Goal: Task Accomplishment & Management: Use online tool/utility

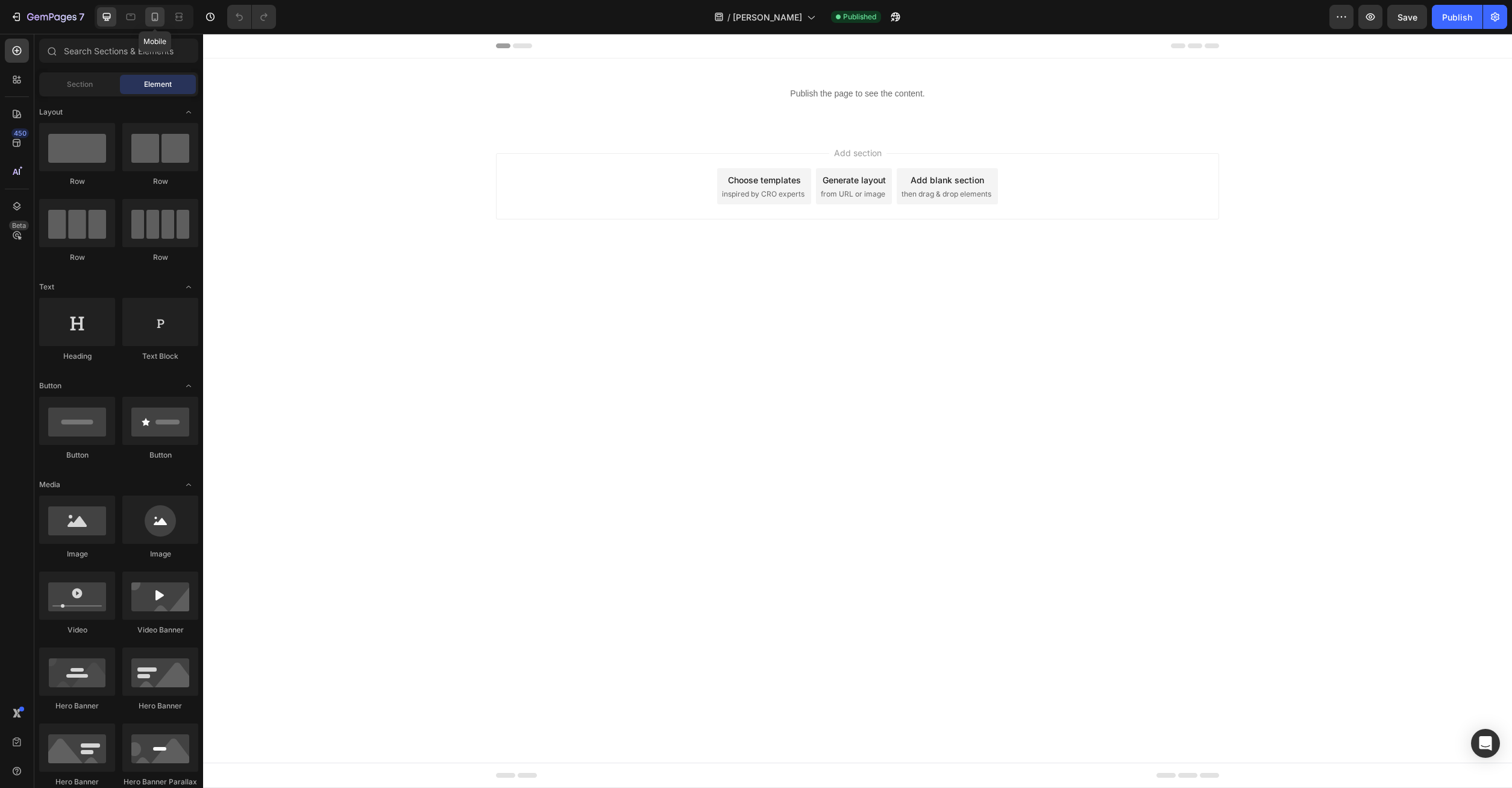
click at [158, 12] on icon at bounding box center [155, 16] width 12 height 12
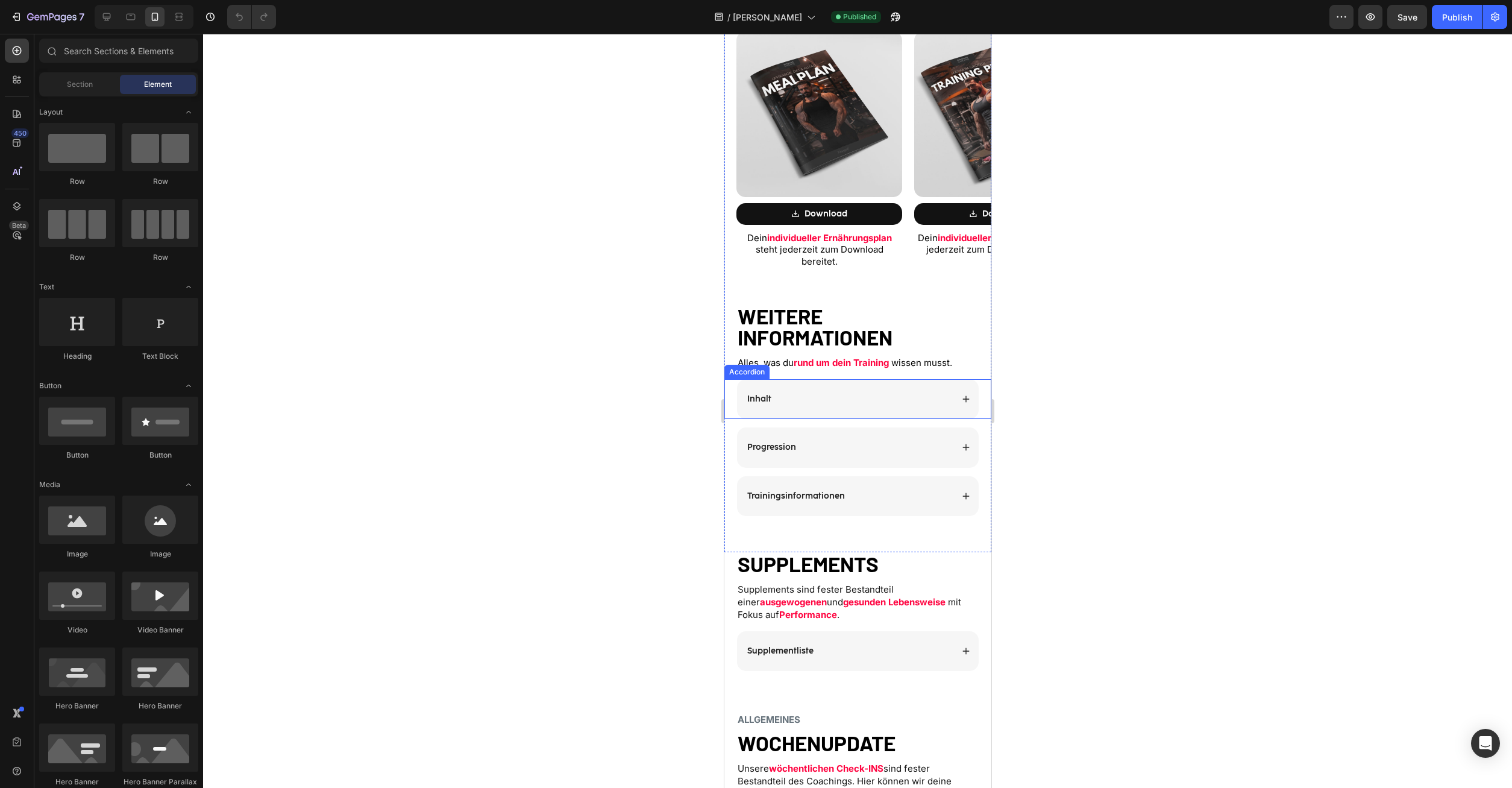
scroll to position [923, 0]
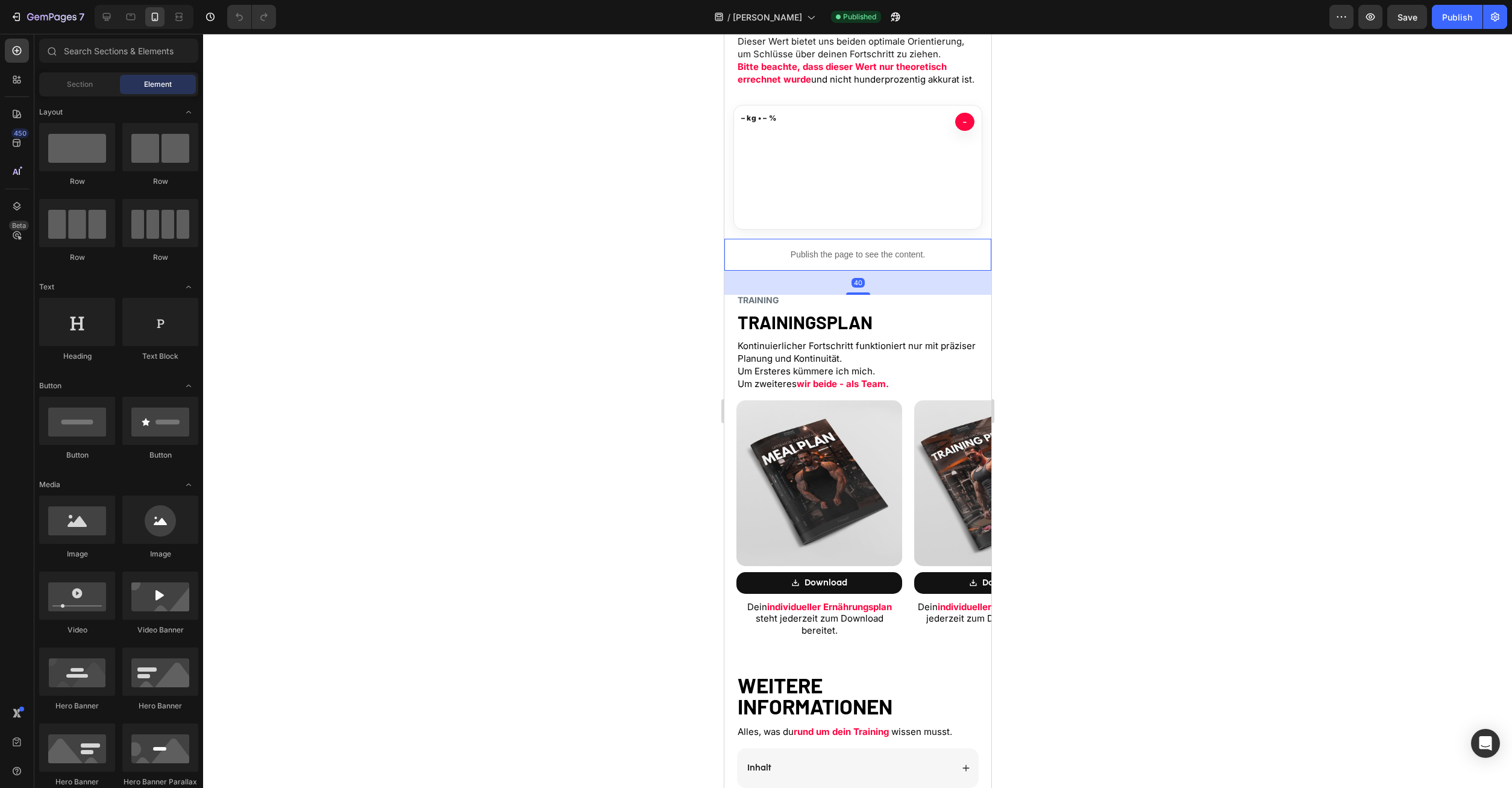
drag, startPoint x: 853, startPoint y: 252, endPoint x: 1629, endPoint y: 351, distance: 782.3
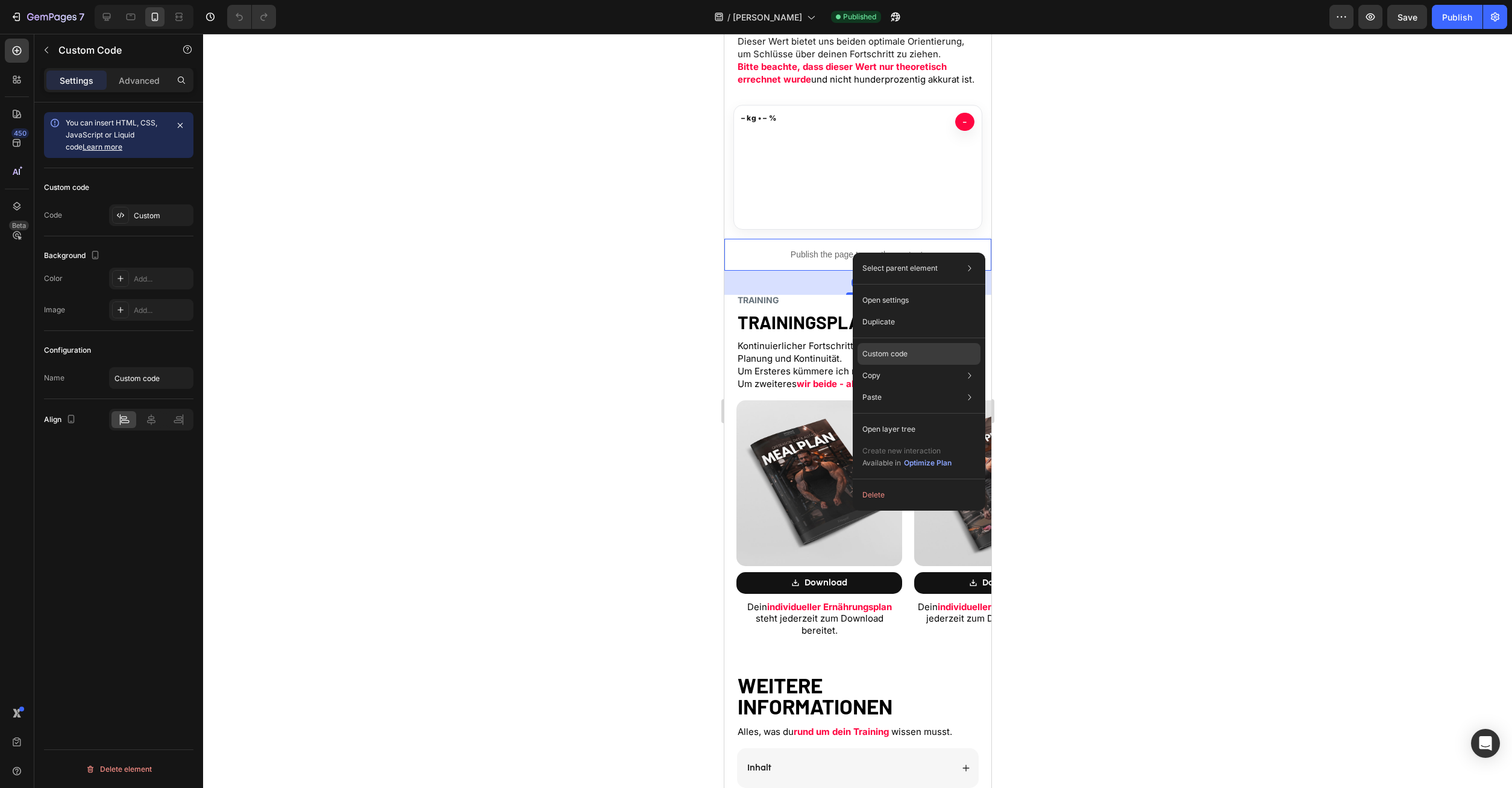
click at [896, 358] on p "Custom code" at bounding box center [885, 353] width 45 height 10
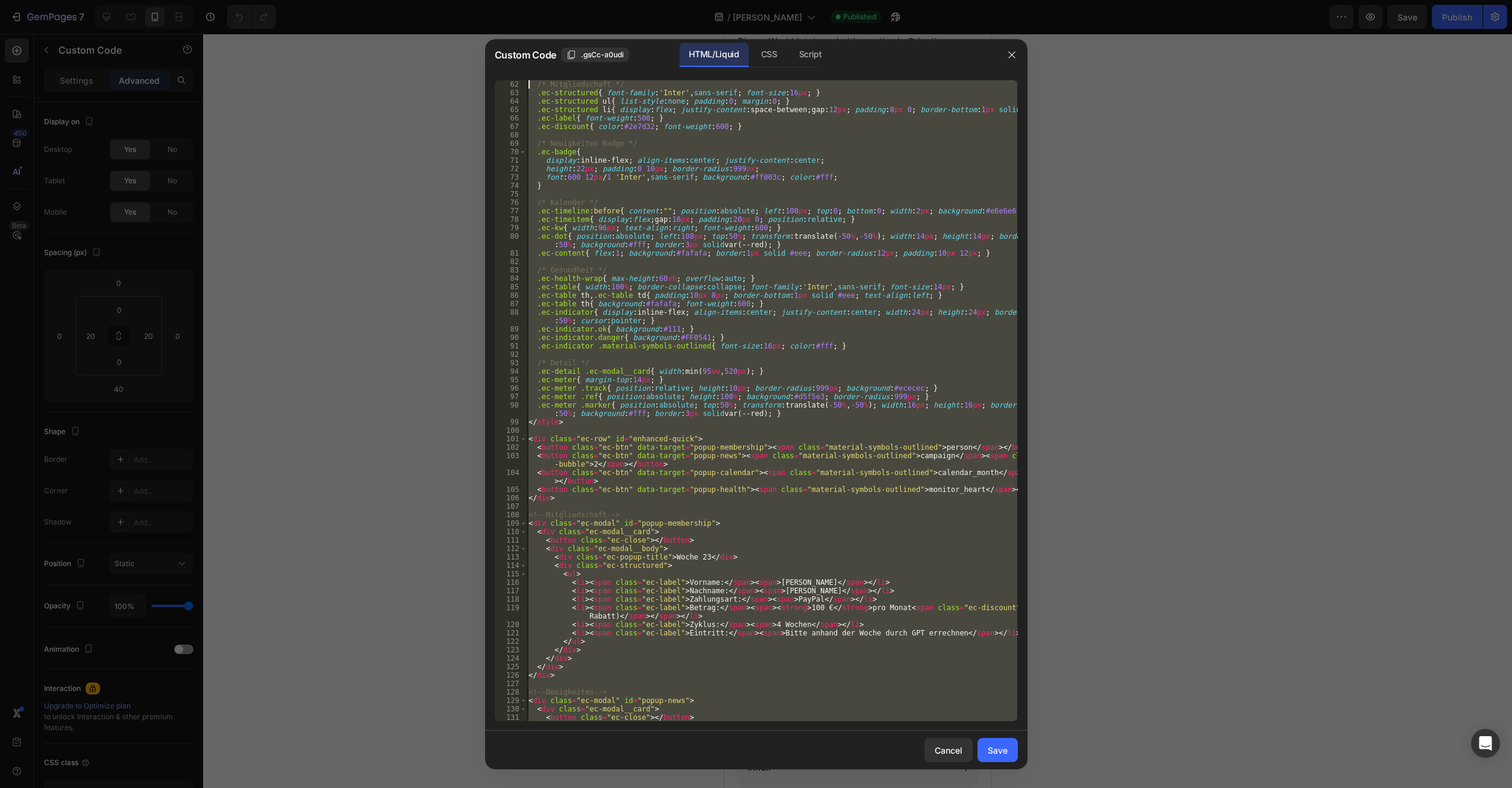
scroll to position [0, 0]
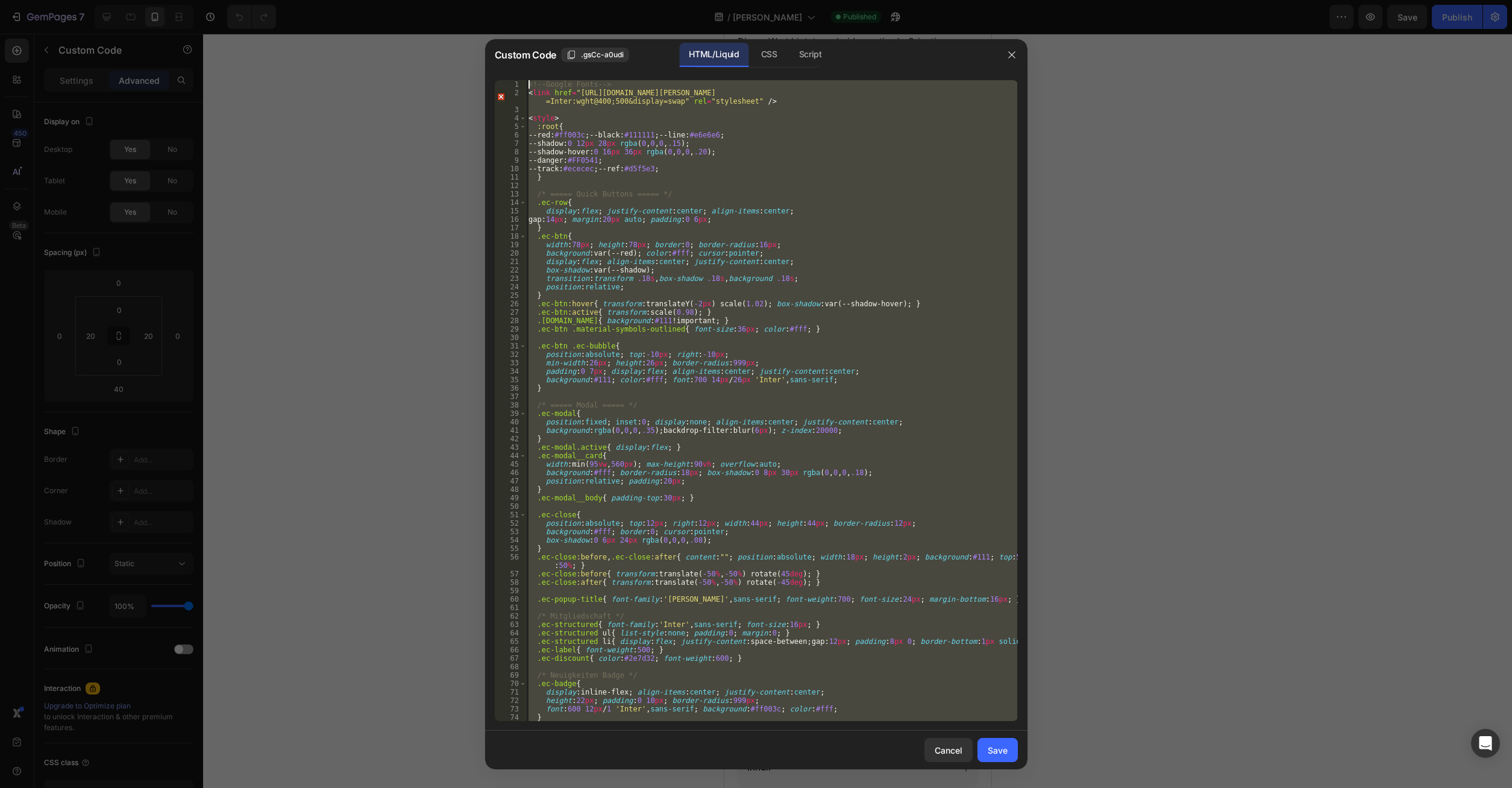
drag, startPoint x: 565, startPoint y: 711, endPoint x: 406, endPoint y: -51, distance: 778.4
click at [526, 80] on div "<!-- Google Fonts --> < link href = "[URL][DOMAIN_NAME][PERSON_NAME] =Inter:wgh…" at bounding box center [772, 401] width 491 height 642
type textarea "<!-- Google Fonts --> <link href="[URL][DOMAIN_NAME][PERSON_NAME]" rel="stylesh…"
paste textarea
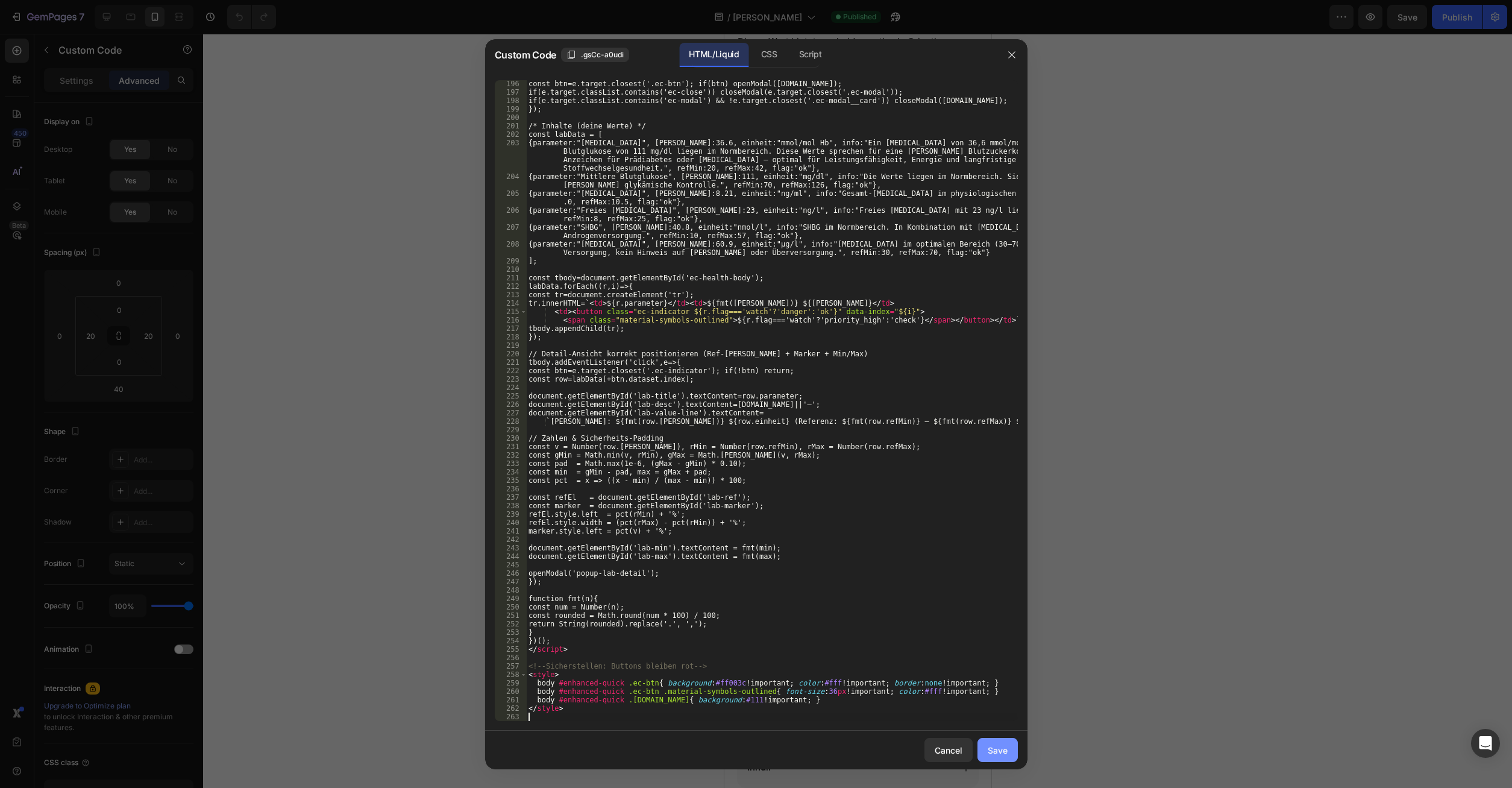
click at [994, 761] on button "Save" at bounding box center [997, 750] width 41 height 25
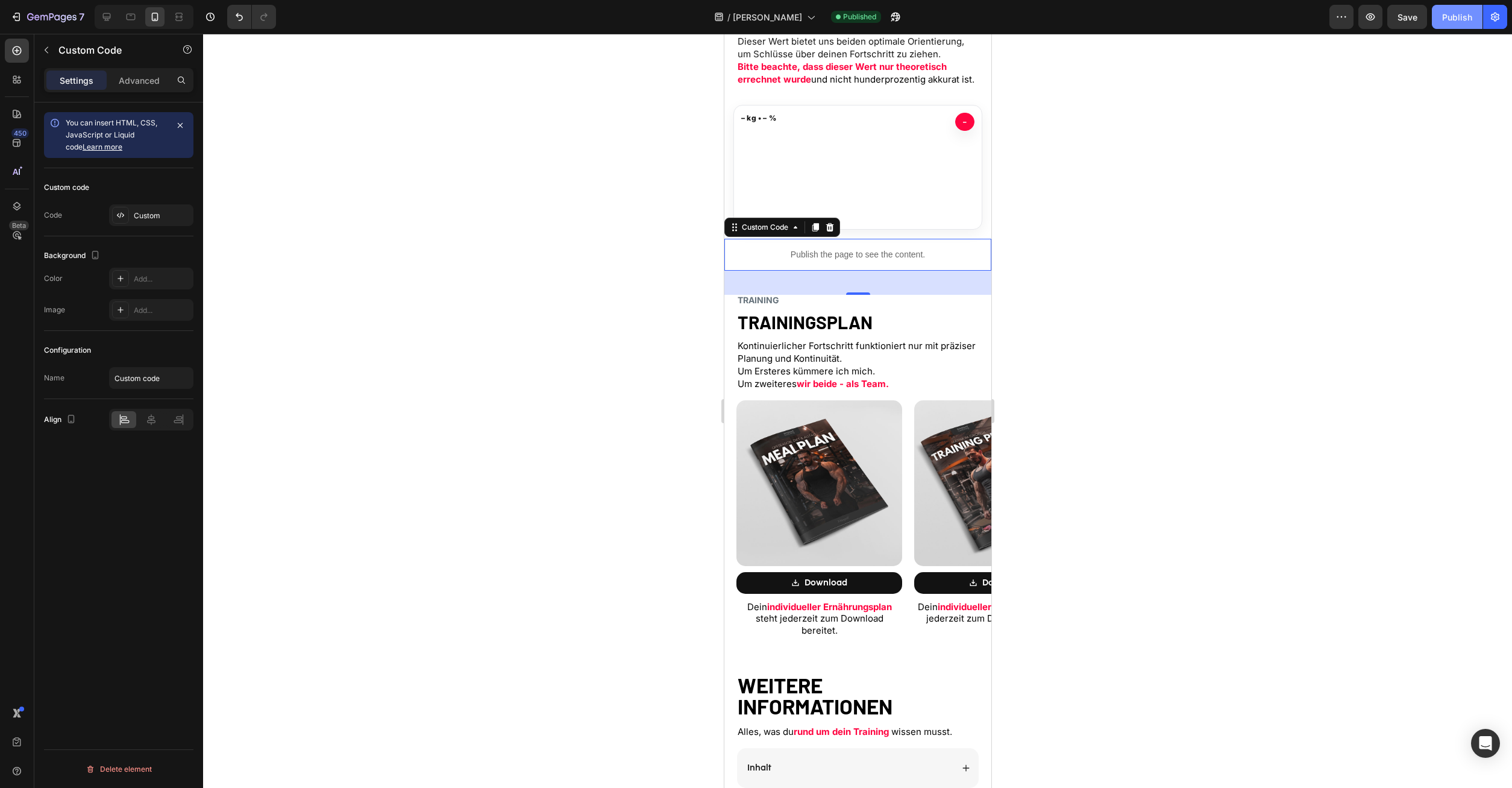
click at [1457, 8] on button "Publish" at bounding box center [1458, 17] width 51 height 25
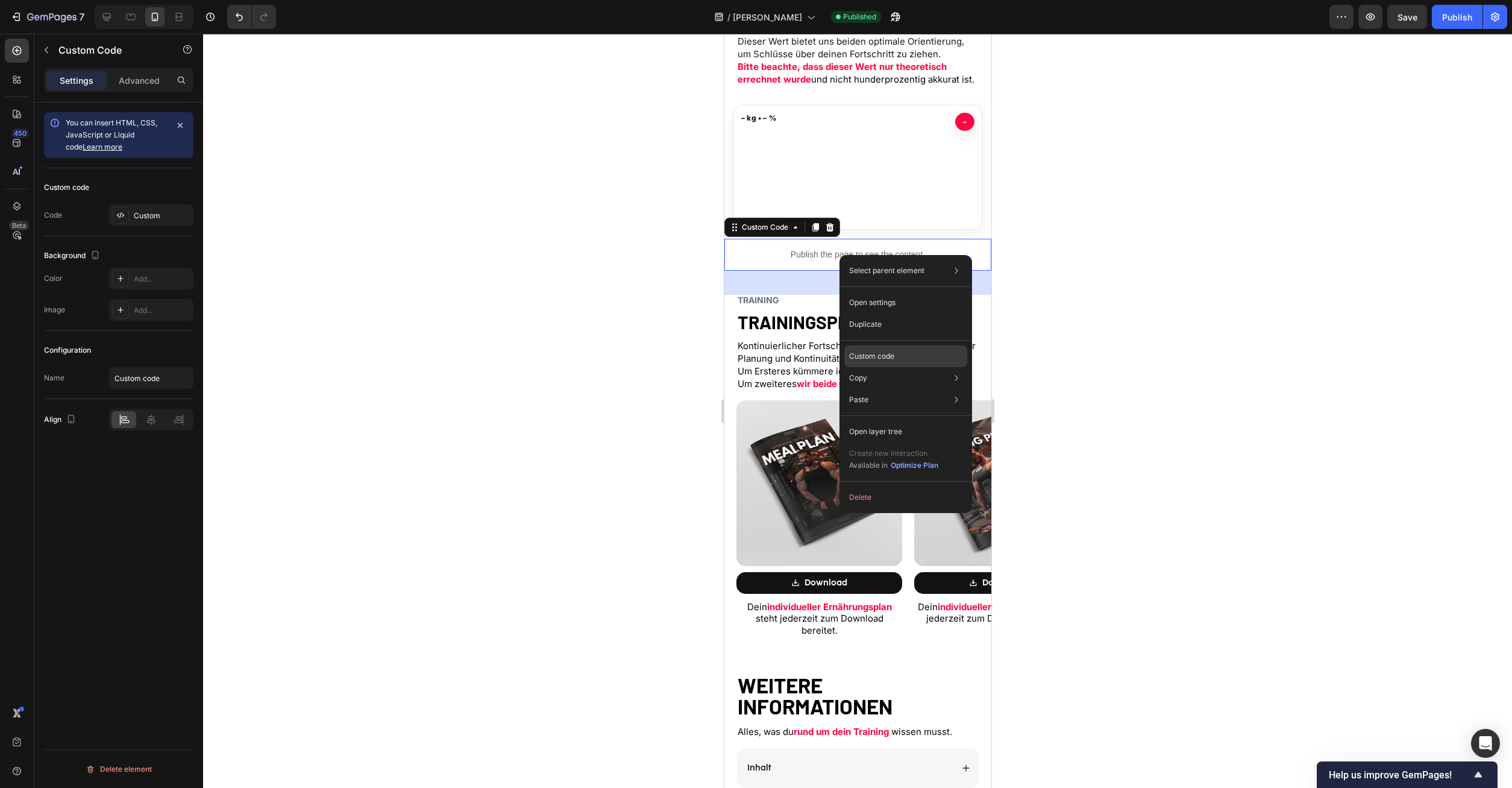
click at [897, 351] on div "Custom code" at bounding box center [906, 356] width 123 height 22
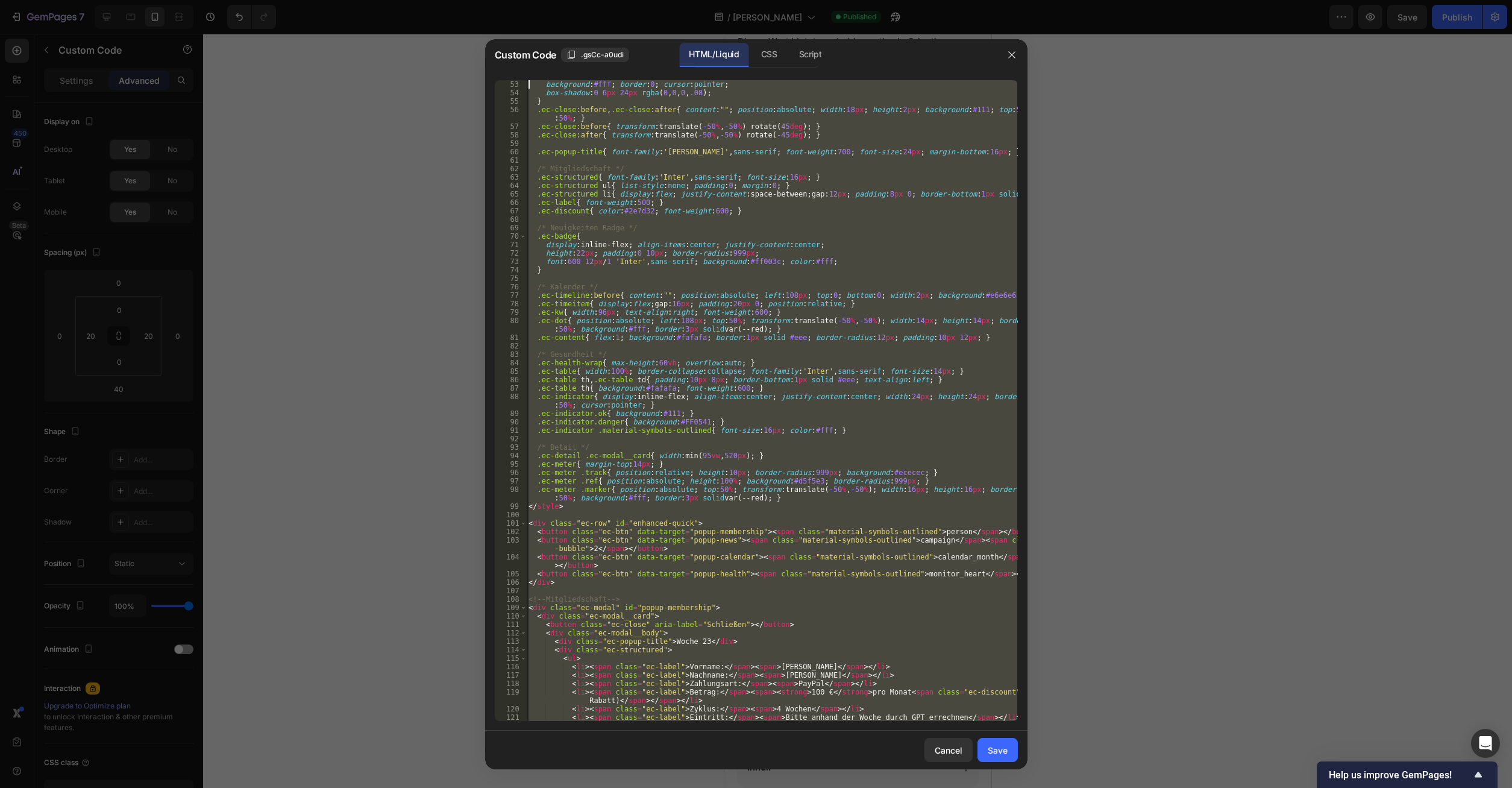
scroll to position [0, 0]
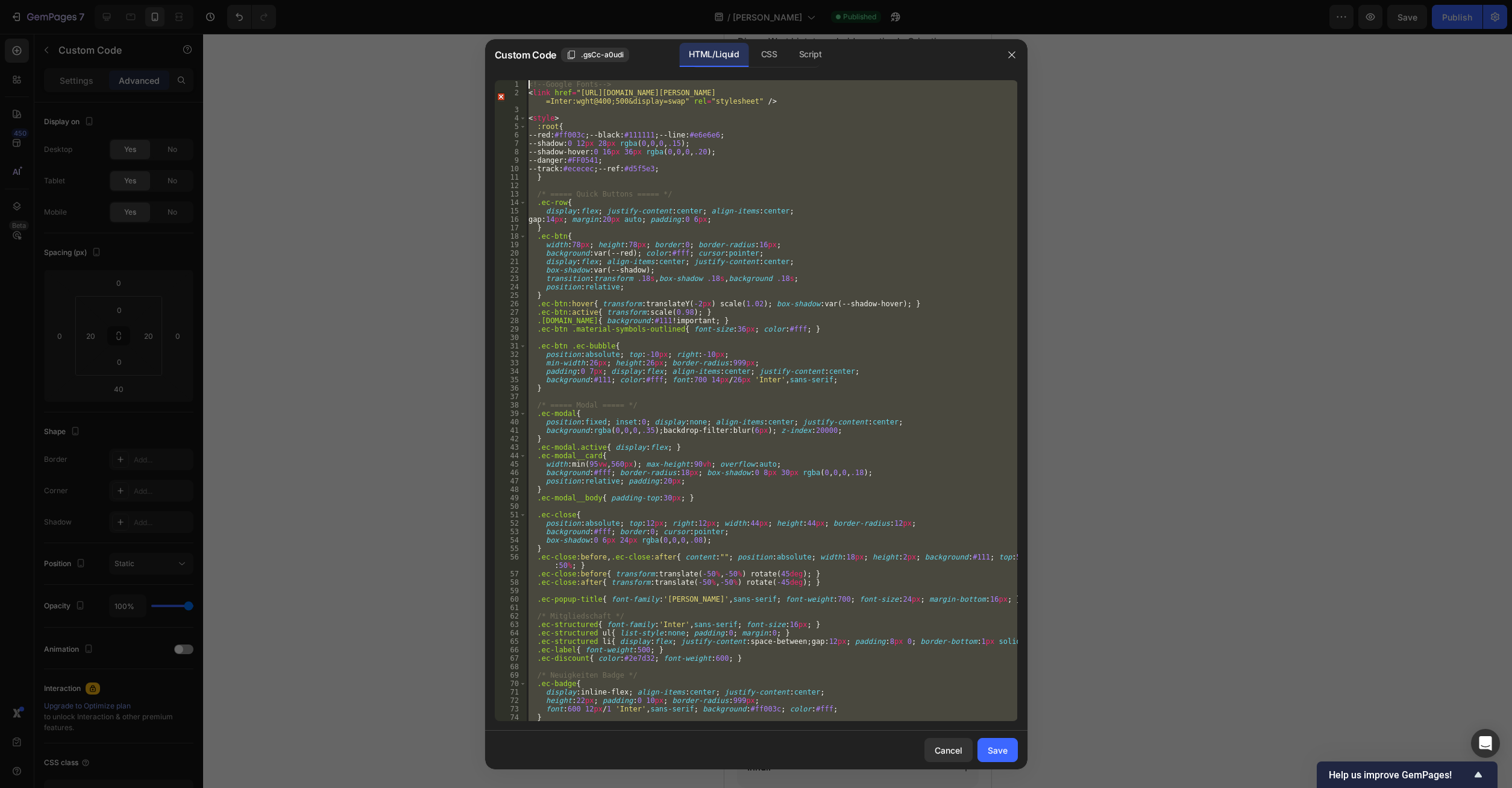
drag, startPoint x: 573, startPoint y: 711, endPoint x: 273, endPoint y: -51, distance: 818.9
click at [526, 80] on div "<!-- Google Fonts --> < link href = "[URL][DOMAIN_NAME][PERSON_NAME] =Inter:wgh…" at bounding box center [772, 401] width 491 height 642
type textarea "<!-- Google Fonts --> <link href="[URL][DOMAIN_NAME][PERSON_NAME]" rel="stylesh…"
paste textarea
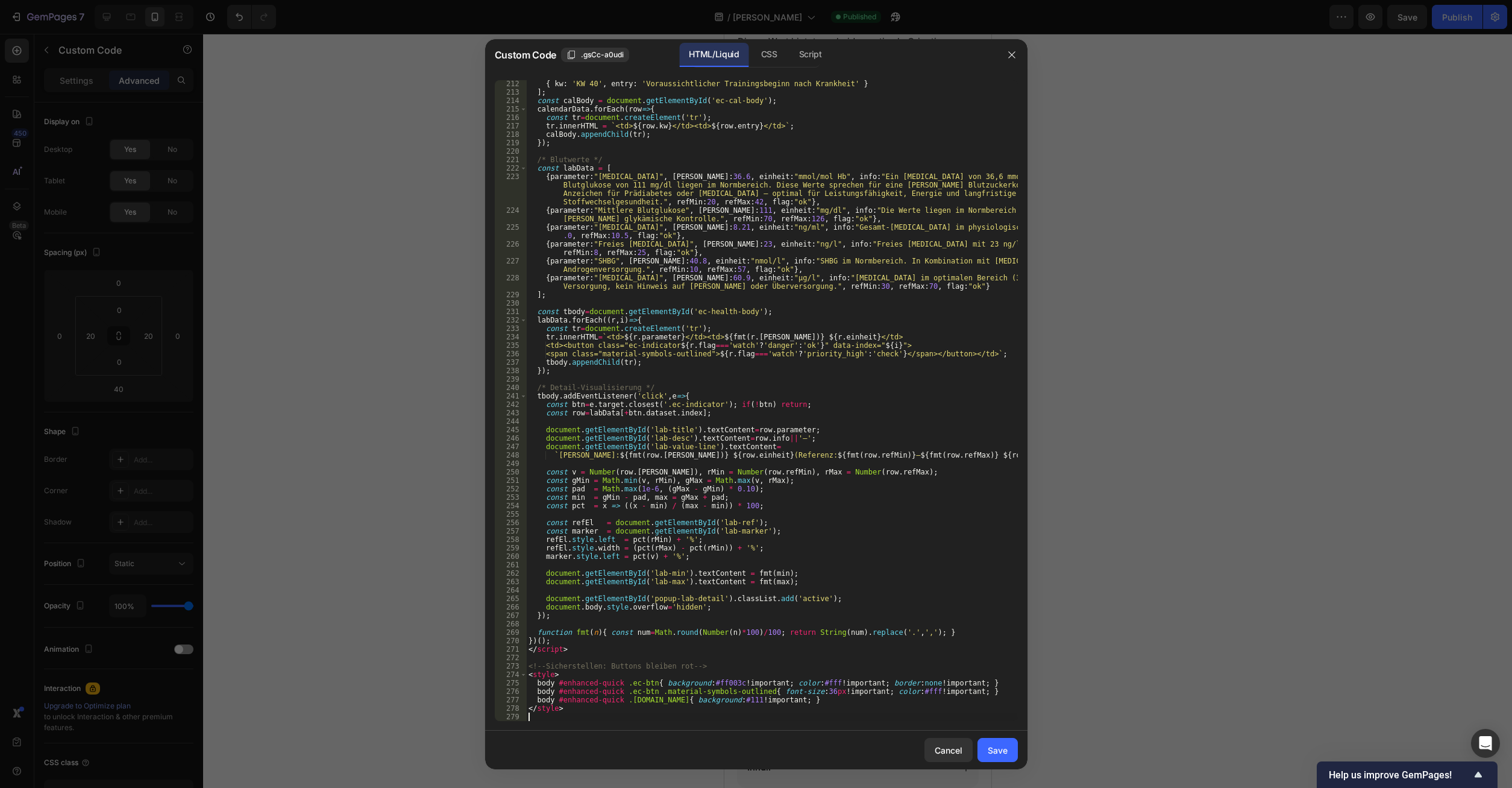
click at [988, 751] on button "Save" at bounding box center [997, 750] width 41 height 25
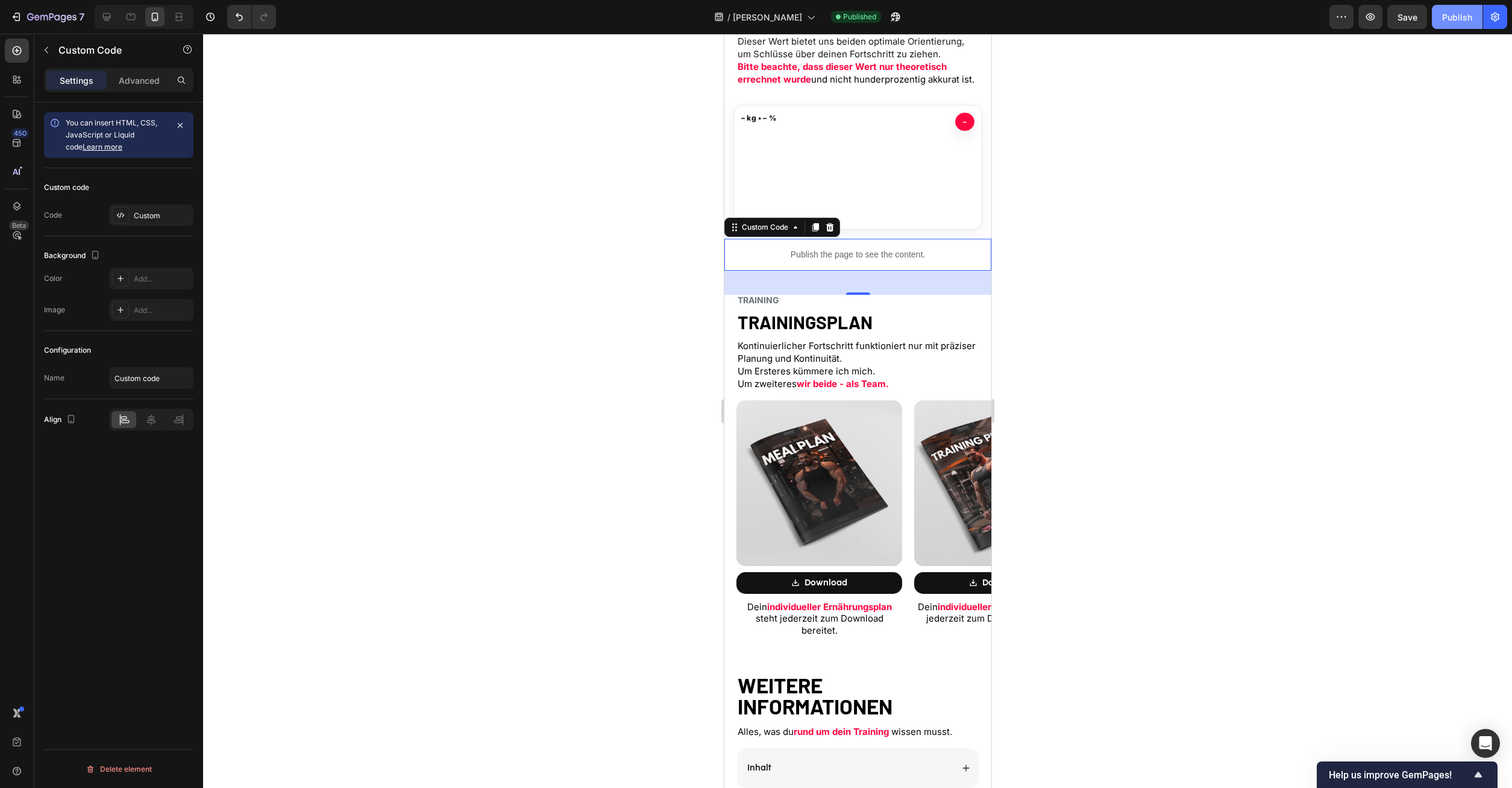
click at [1448, 25] on button "Publish" at bounding box center [1458, 17] width 51 height 25
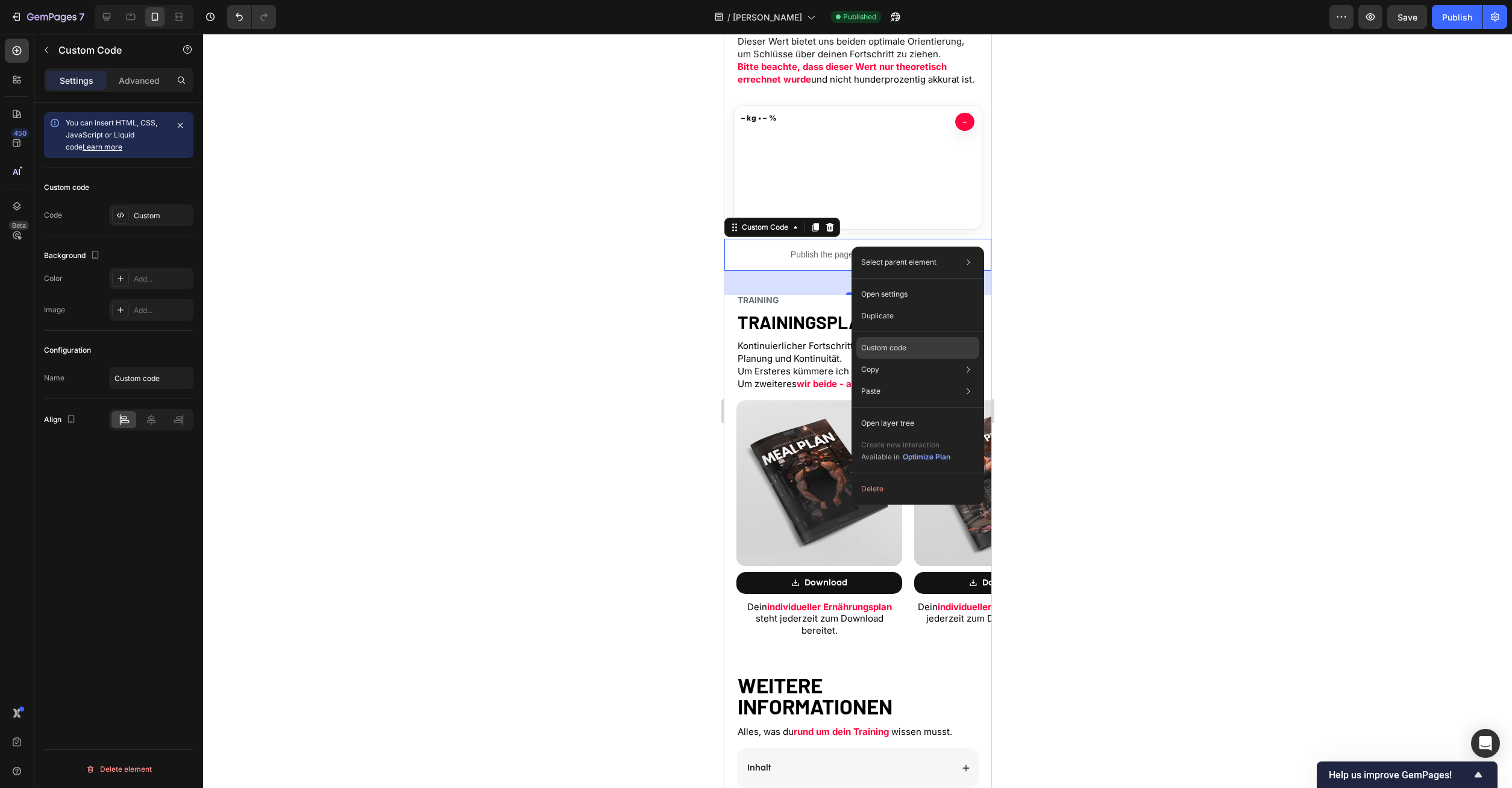
click at [909, 341] on div "Custom code" at bounding box center [918, 348] width 123 height 22
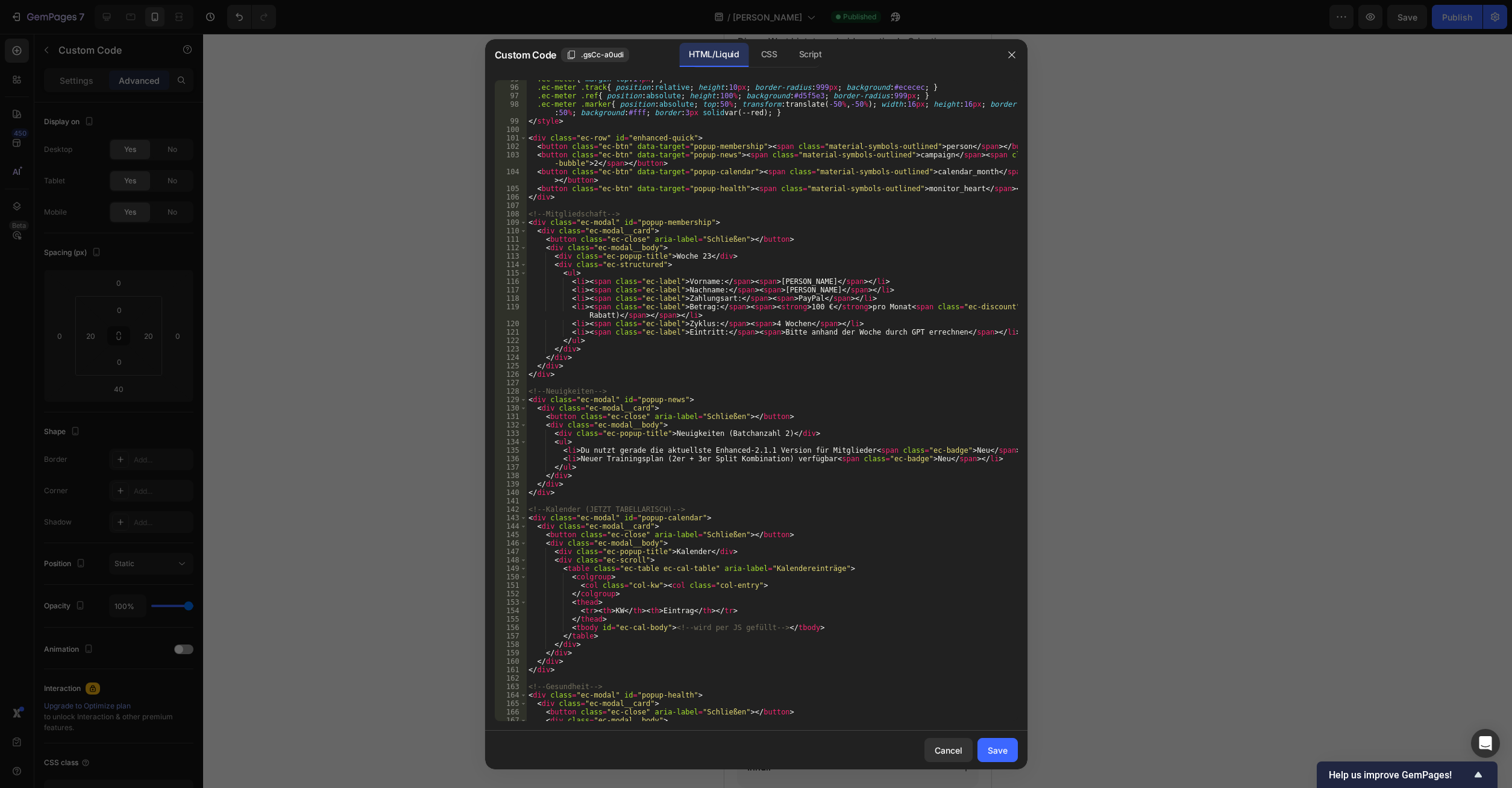
scroll to position [603, 0]
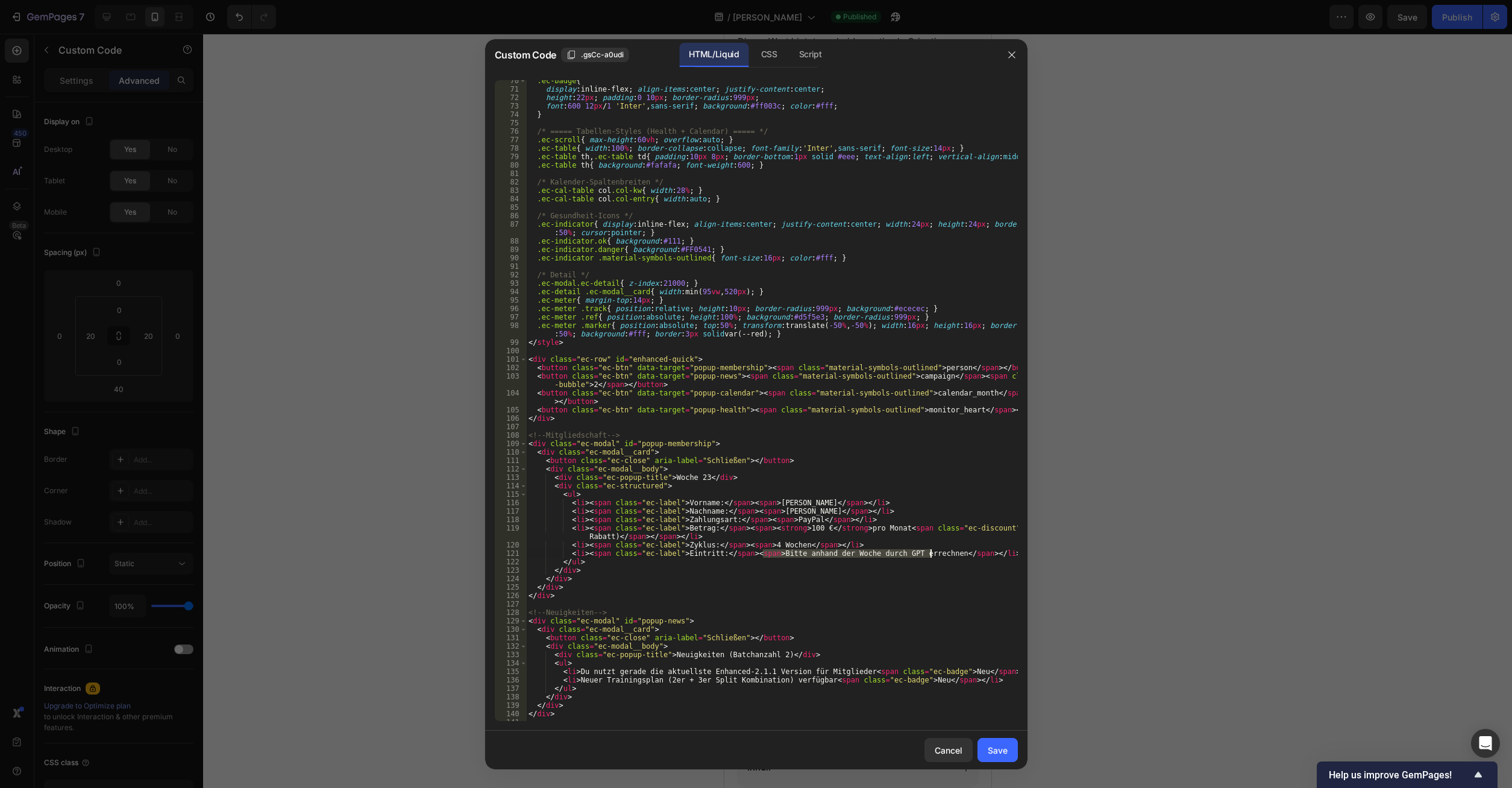
drag, startPoint x: 764, startPoint y: 553, endPoint x: 931, endPoint y: 557, distance: 167.0
click at [931, 557] on div ".ec-badge { display : inline-flex ; align-items : center ; justify-content : ce…" at bounding box center [772, 405] width 491 height 658
type textarea "<li><span class="ec-label">Eintritt:</span><span>[DATE]</span></li>"
click at [1001, 750] on div "Save" at bounding box center [997, 750] width 20 height 12
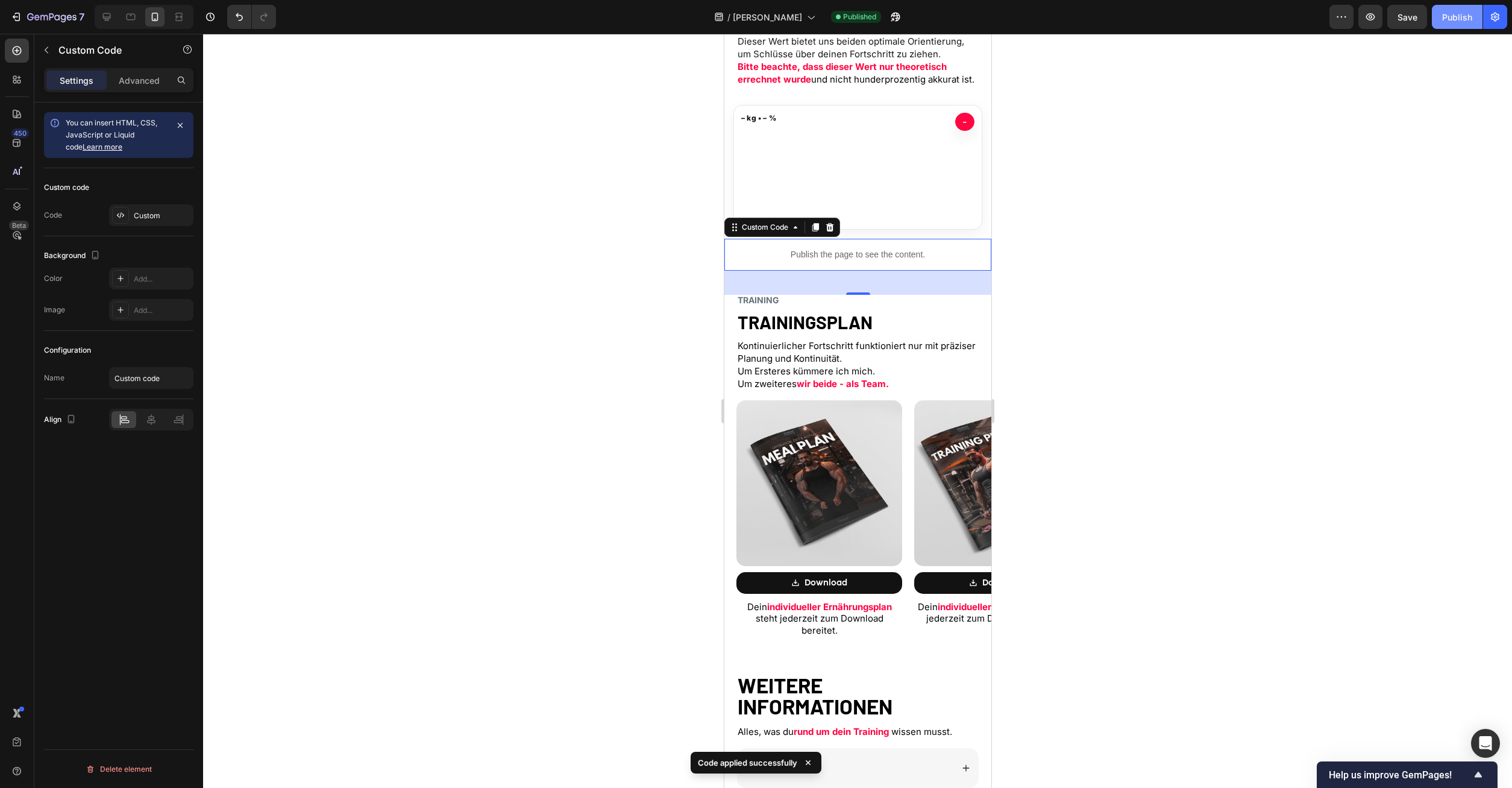
click at [1440, 16] on button "Publish" at bounding box center [1458, 17] width 51 height 25
